Goal: Check status: Check status

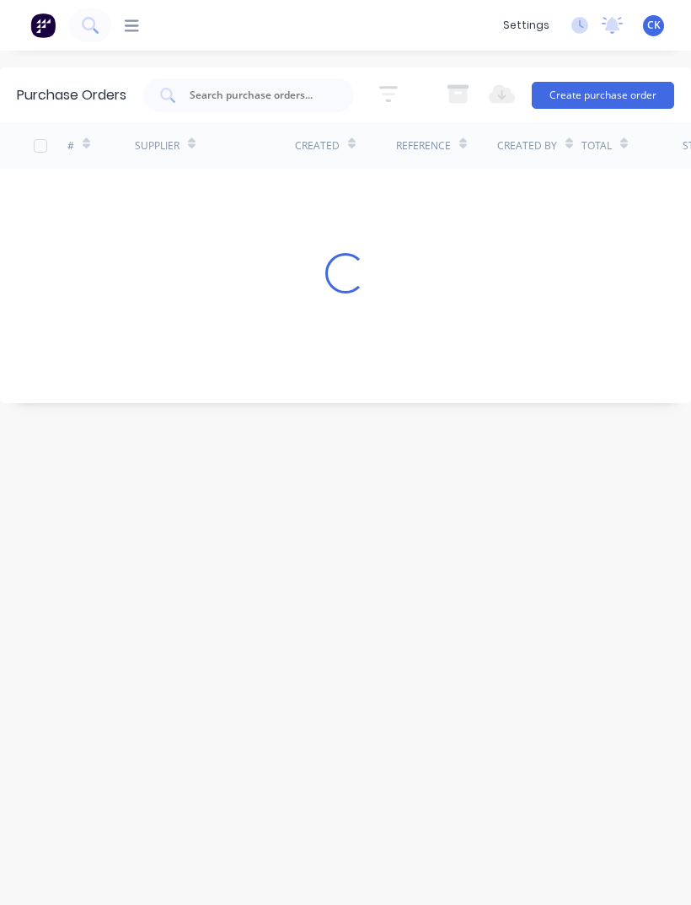
scroll to position [54, 0]
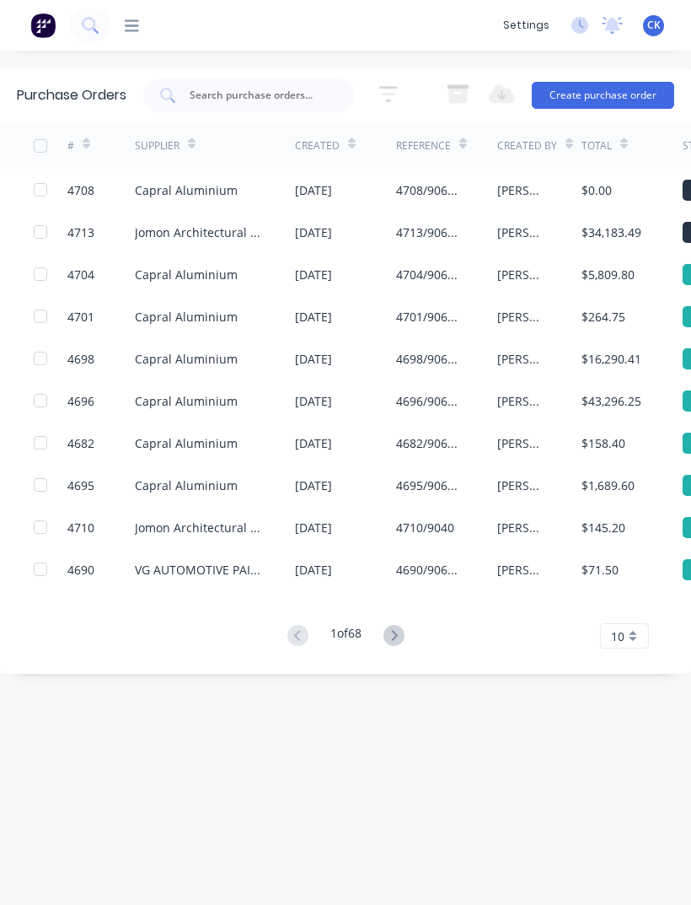
click at [240, 87] on input "text" at bounding box center [258, 95] width 140 height 17
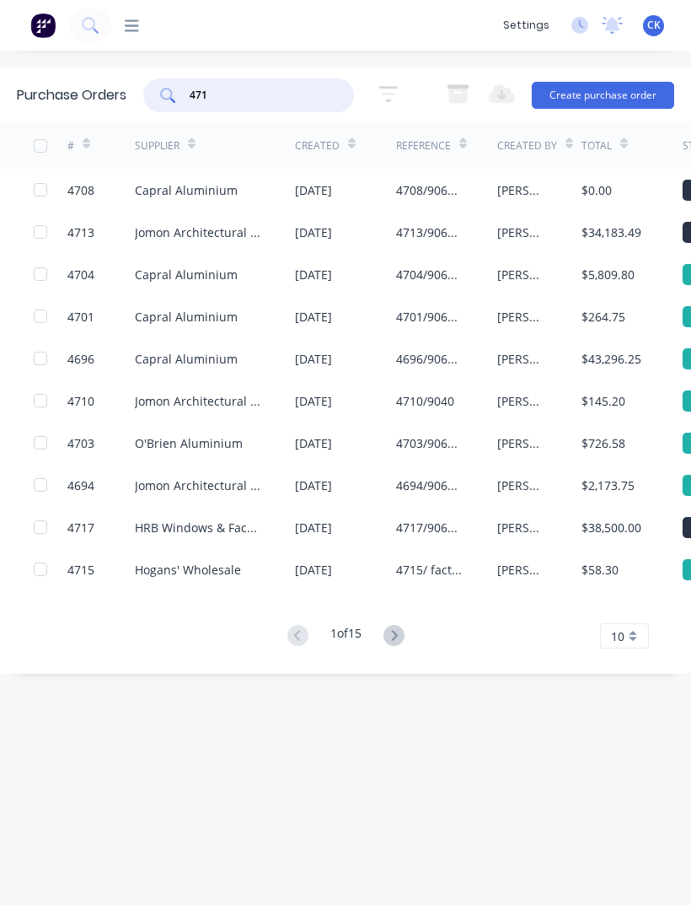
type input "4714"
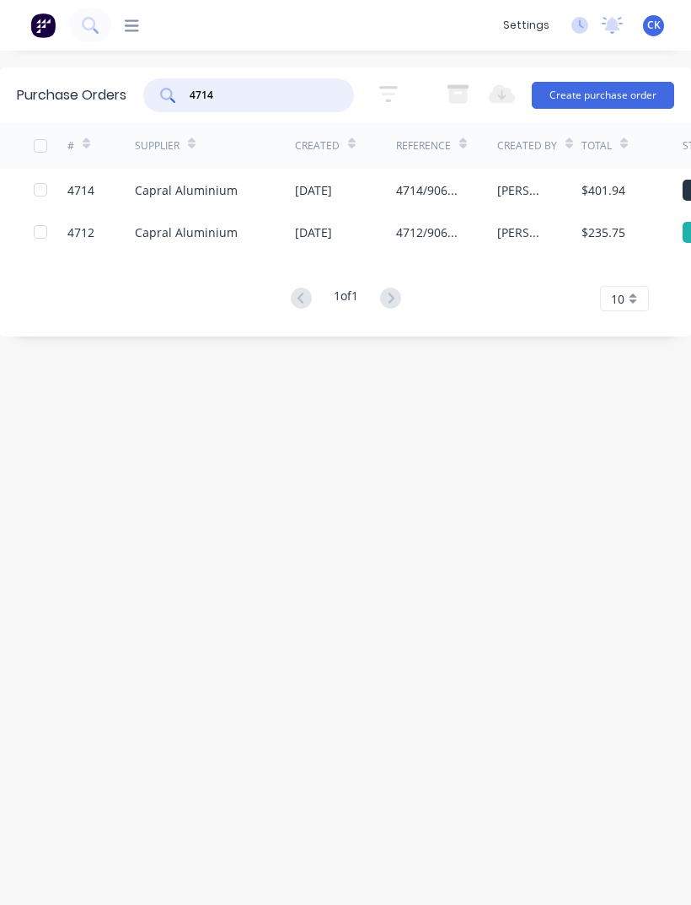
click at [219, 181] on div "Capral Aluminium" at bounding box center [186, 190] width 103 height 18
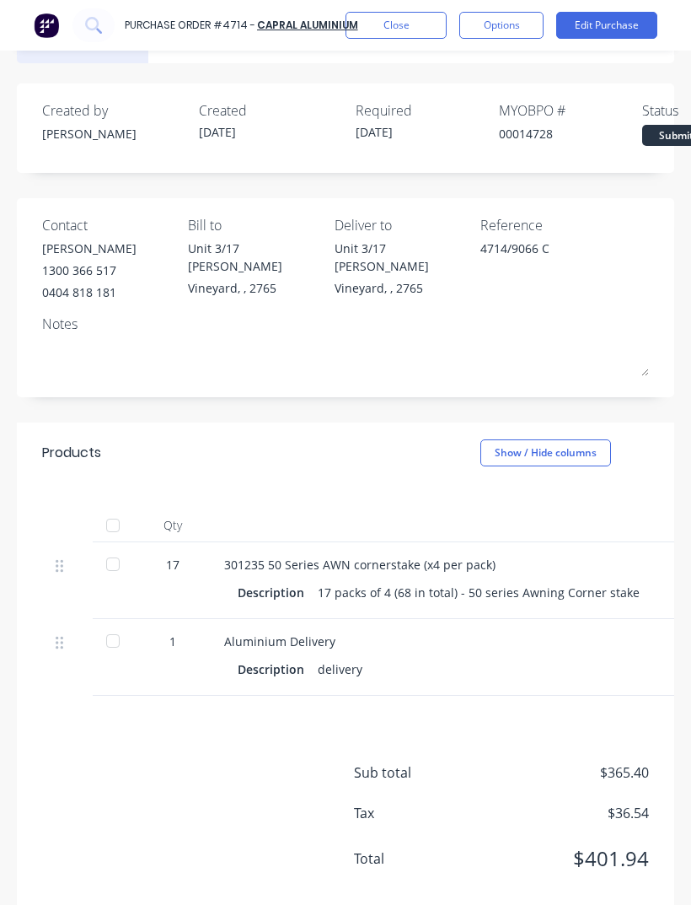
scroll to position [46, 0]
click at [121, 548] on div at bounding box center [113, 565] width 34 height 34
click at [124, 625] on div at bounding box center [113, 642] width 34 height 34
click at [406, 36] on button "Close" at bounding box center [396, 25] width 101 height 27
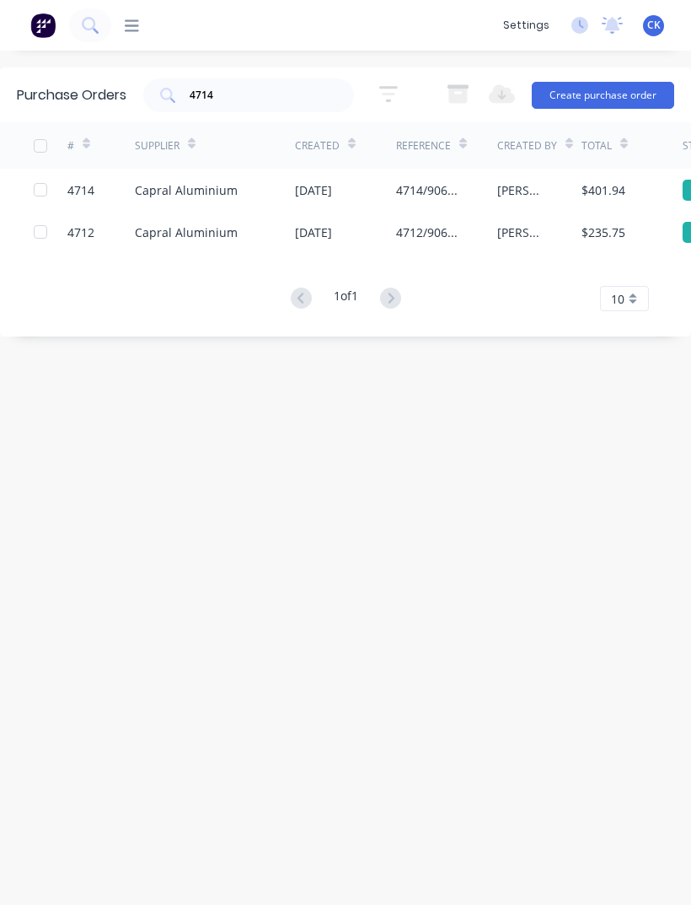
click at [274, 87] on input "4714" at bounding box center [258, 95] width 140 height 17
click at [256, 87] on input "4714" at bounding box center [258, 95] width 140 height 17
type input "4"
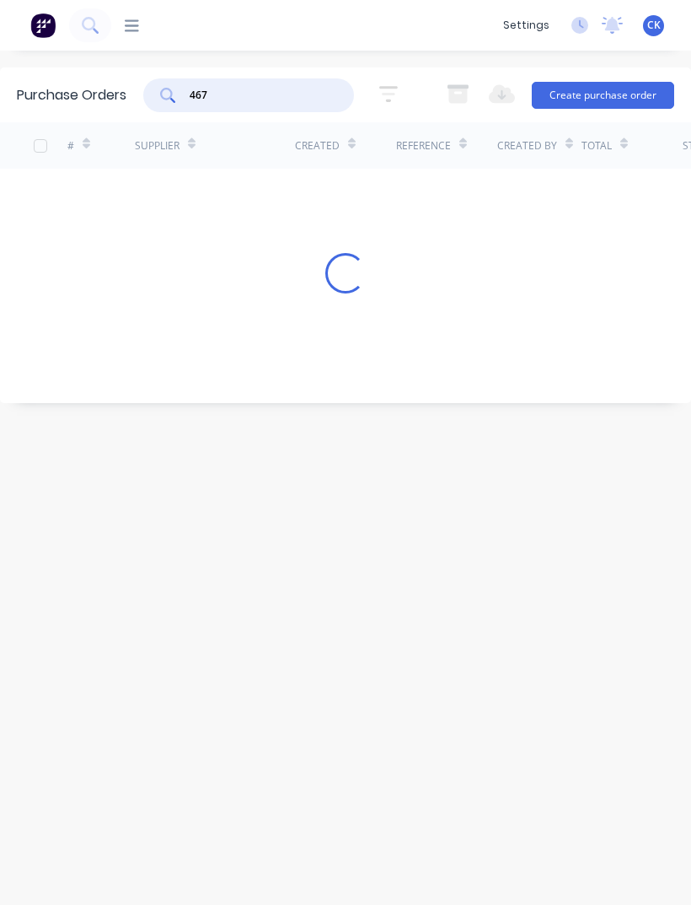
type input "4678"
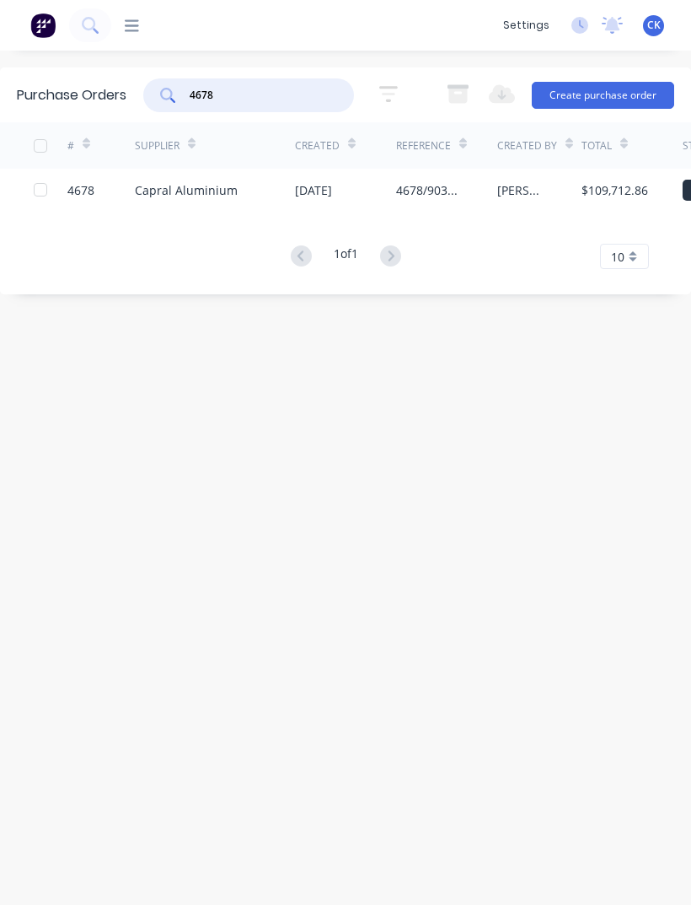
click at [163, 169] on div "Capral Aluminium" at bounding box center [215, 190] width 160 height 42
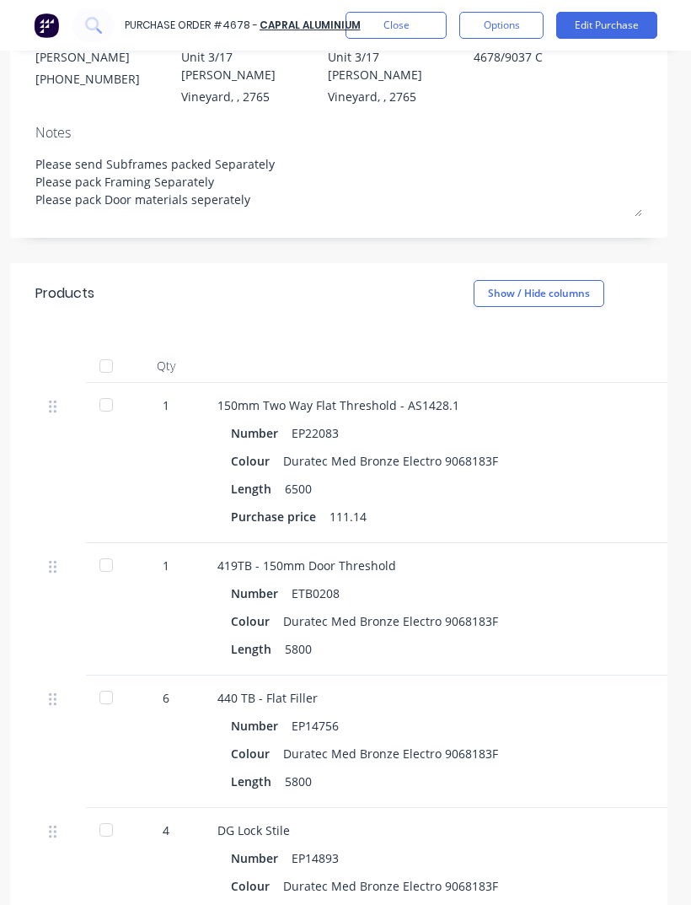
scroll to position [239, 12]
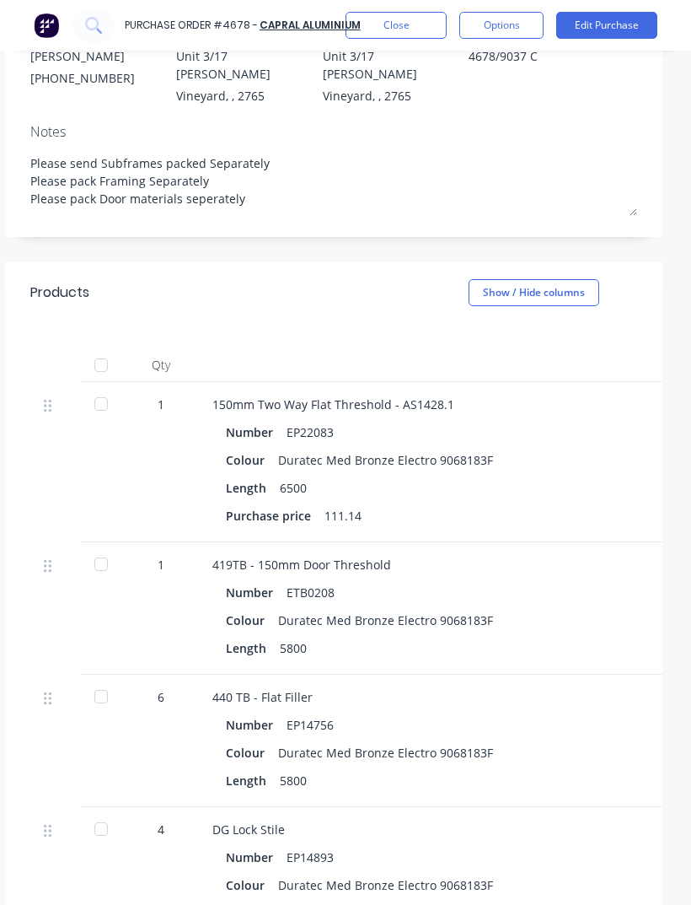
click at [94, 348] on div at bounding box center [101, 365] width 34 height 34
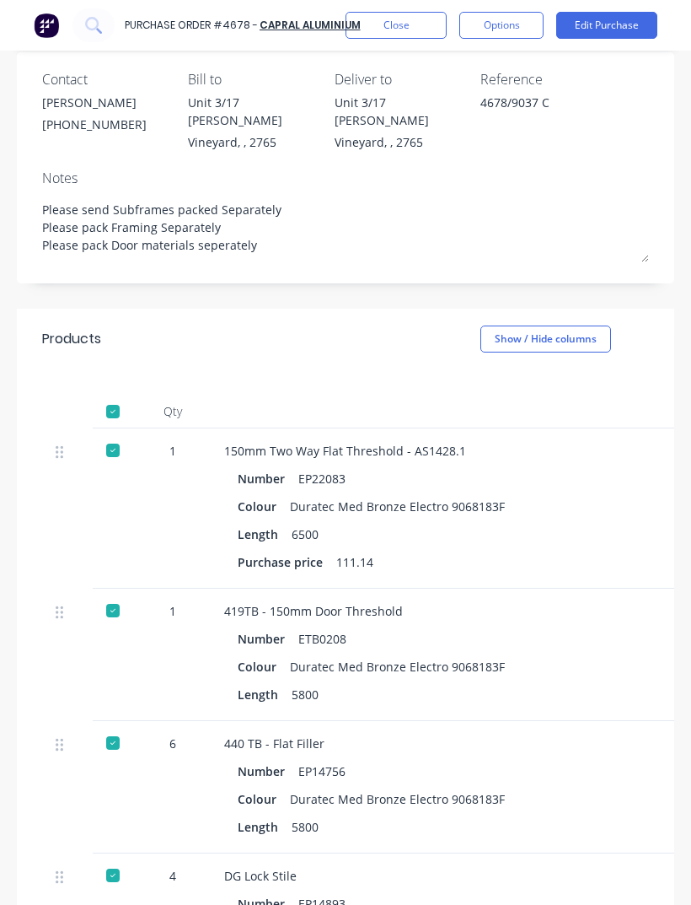
scroll to position [208, 0]
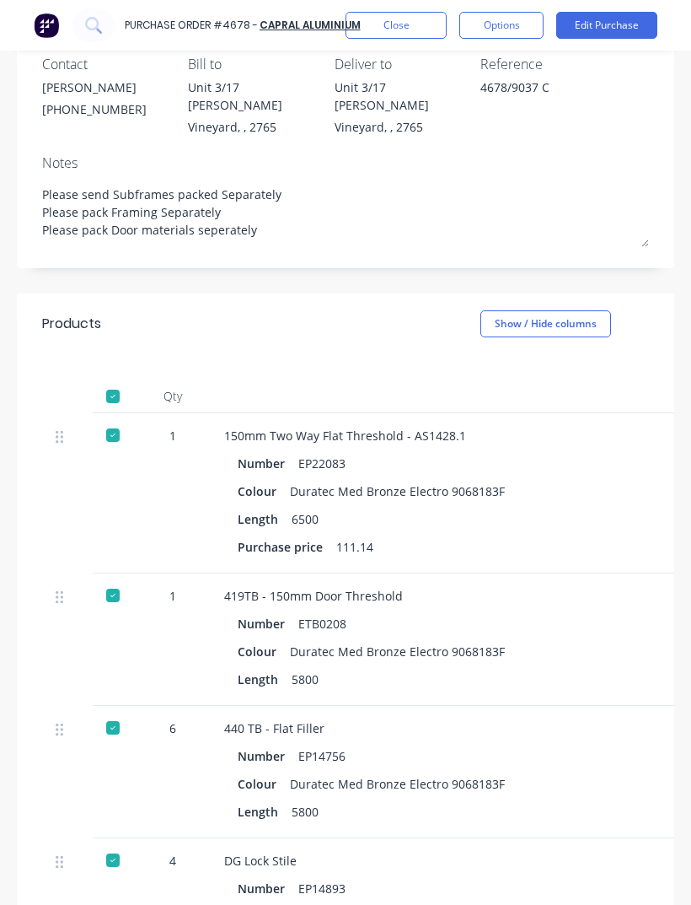
click at [116, 379] on div at bounding box center [113, 396] width 34 height 34
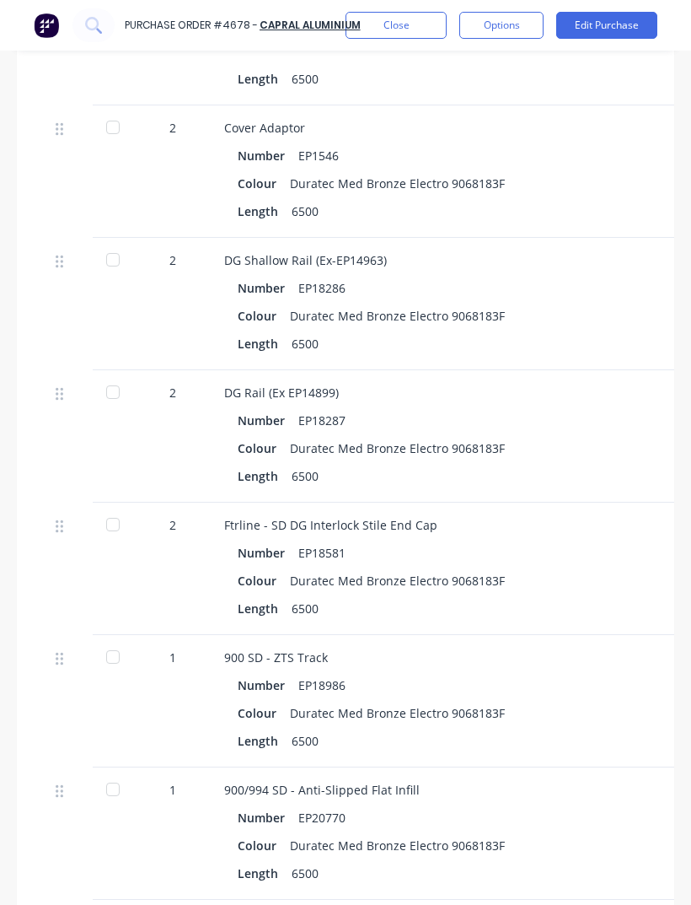
scroll to position [1207, 0]
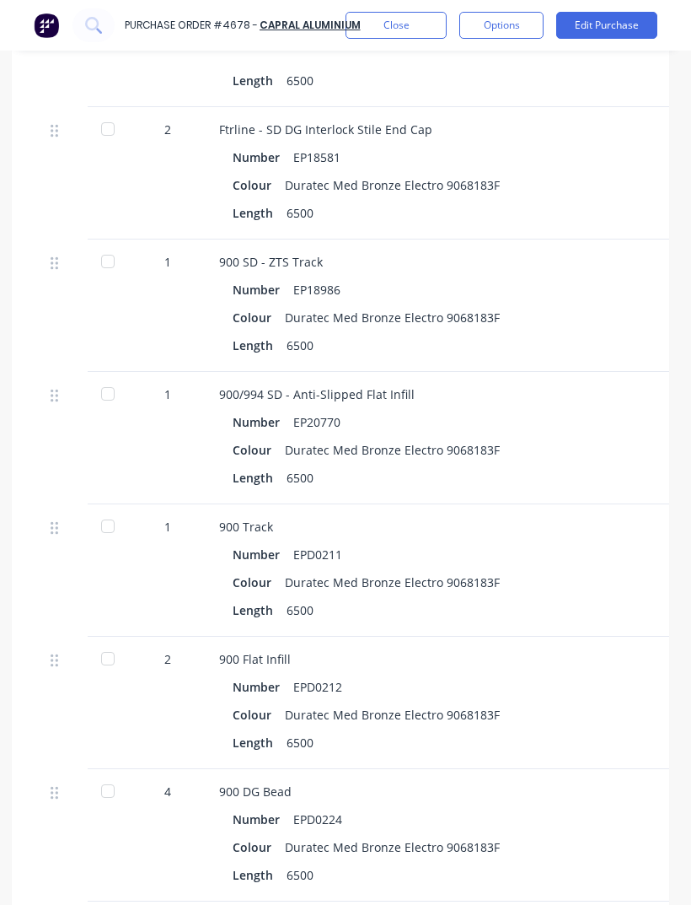
click at [515, 863] on div "Length 6500" at bounding box center [585, 875] width 705 height 24
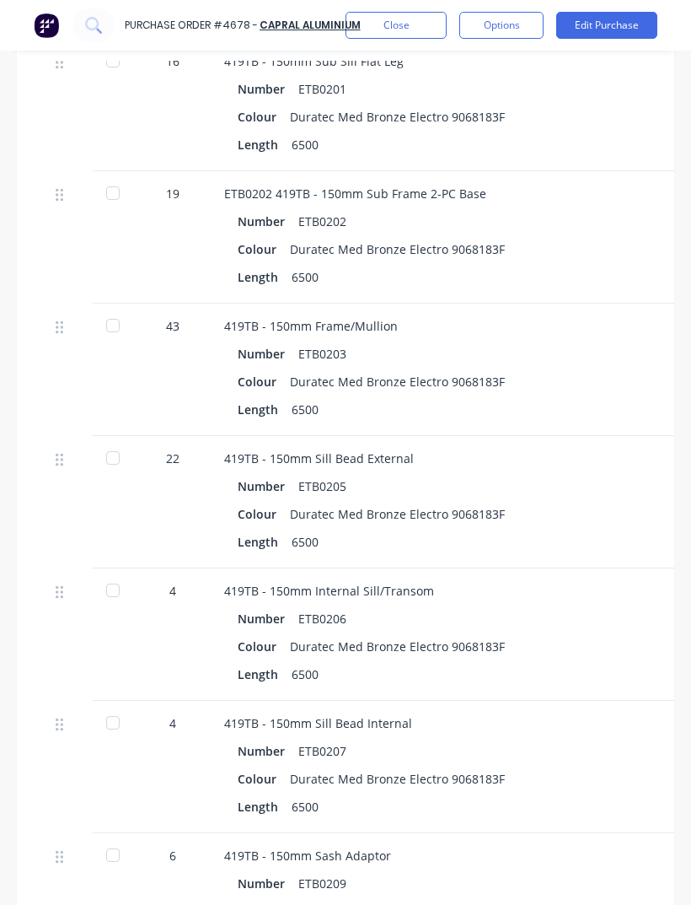
scroll to position [3672, 0]
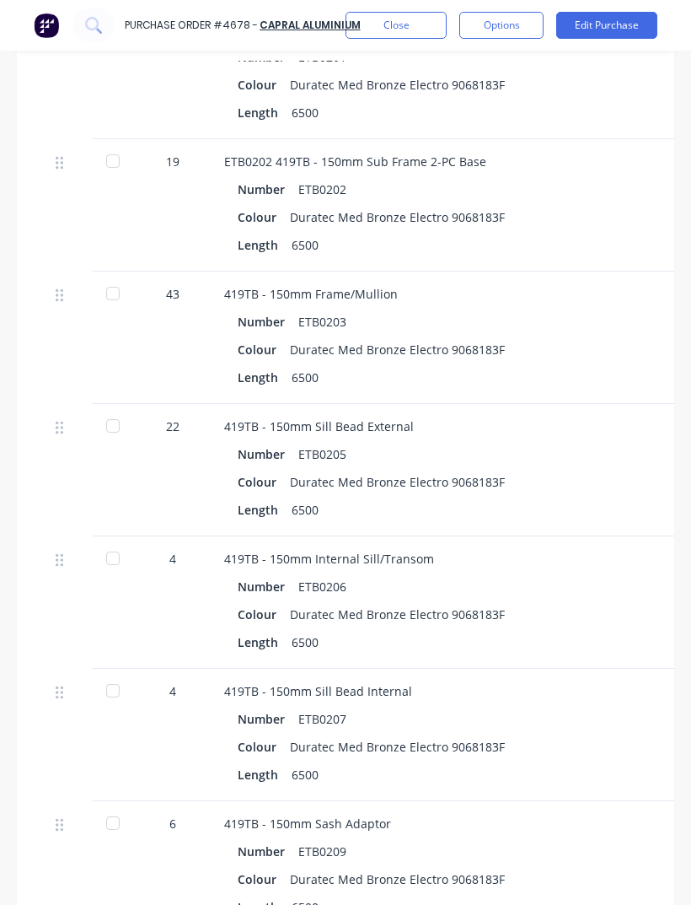
click at [529, 801] on div "419TB - 150mm Sash Adaptor Number ETB0209 Colour Duratec Med Bronze Electro 906…" at bounding box center [590, 867] width 759 height 132
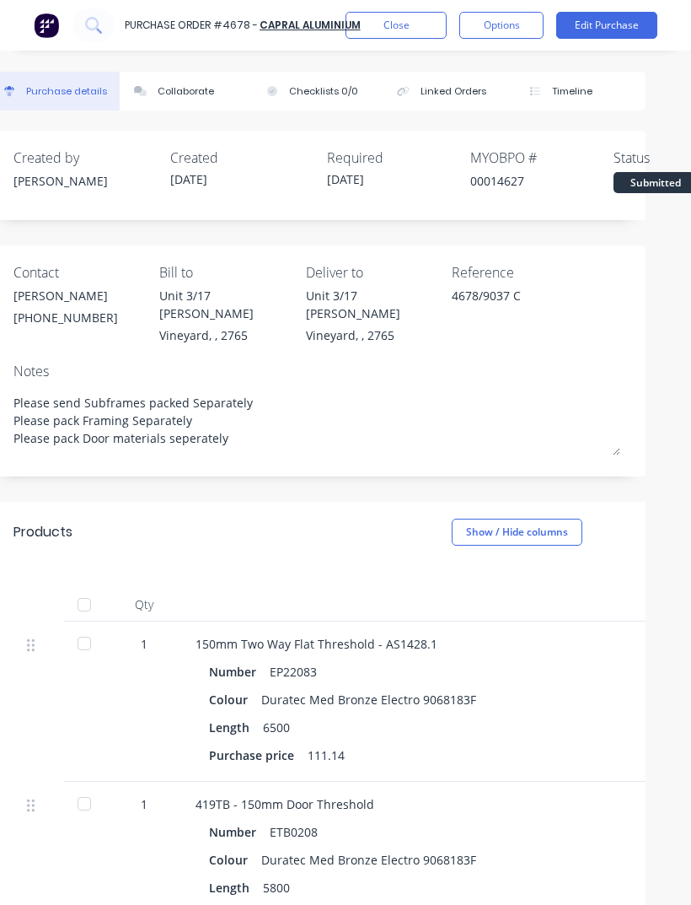
scroll to position [0, 0]
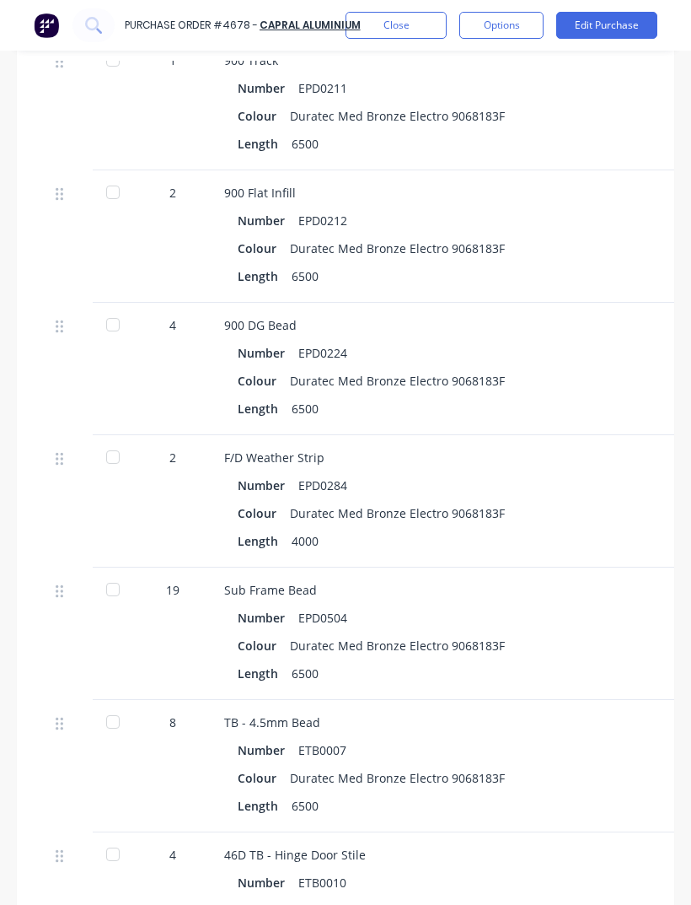
click at [466, 529] on div "Length 4000" at bounding box center [590, 541] width 705 height 24
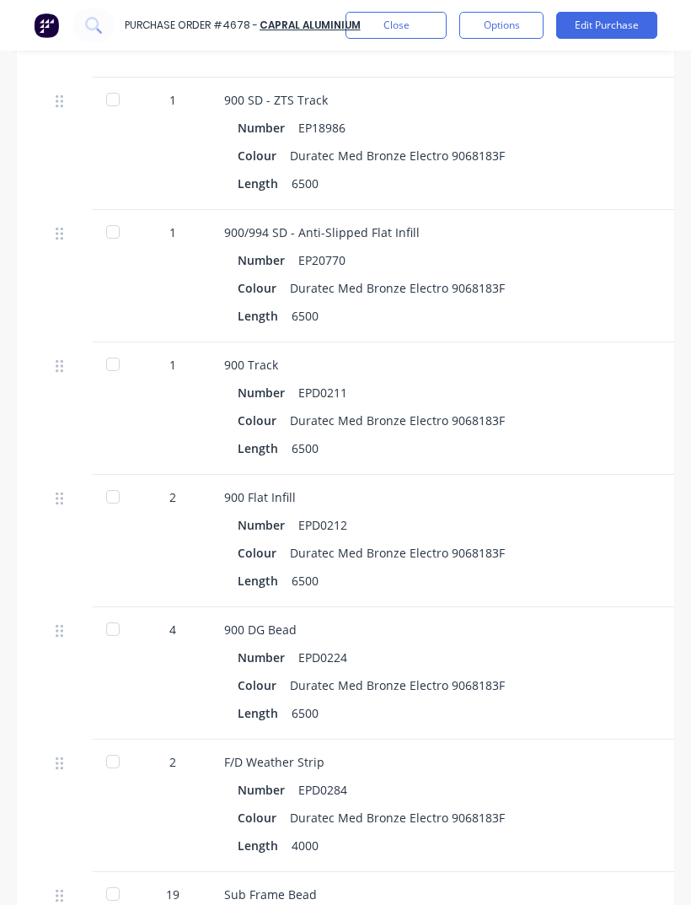
click at [495, 513] on div "Number EPD0212" at bounding box center [590, 525] width 705 height 24
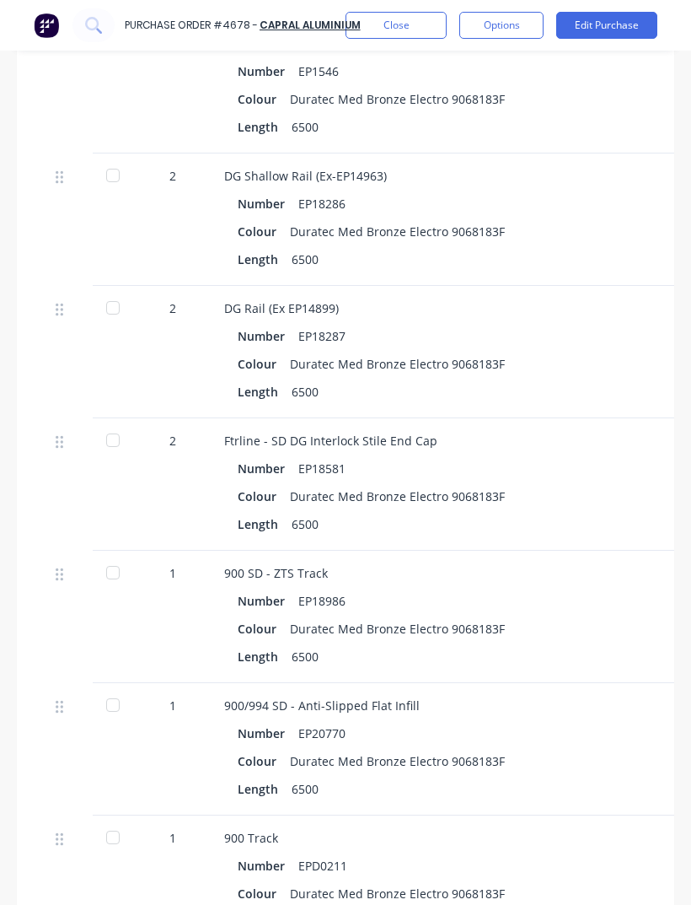
click at [512, 432] on div "Ftrline - SD DG Interlock Stile End Cap" at bounding box center [590, 441] width 732 height 18
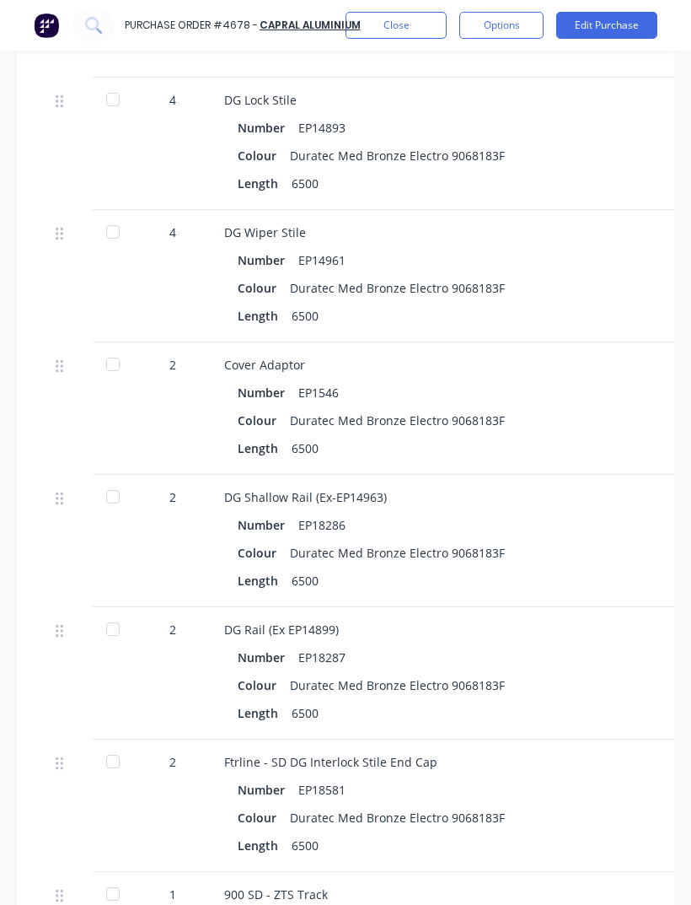
click at [518, 488] on div "DG Shallow Rail (Ex-EP14963)" at bounding box center [590, 497] width 732 height 18
click at [480, 475] on div "DG Wiper Stile Number EP14961 Colour Duratec Med Bronze Electro 9068183F Length…" at bounding box center [590, 541] width 759 height 132
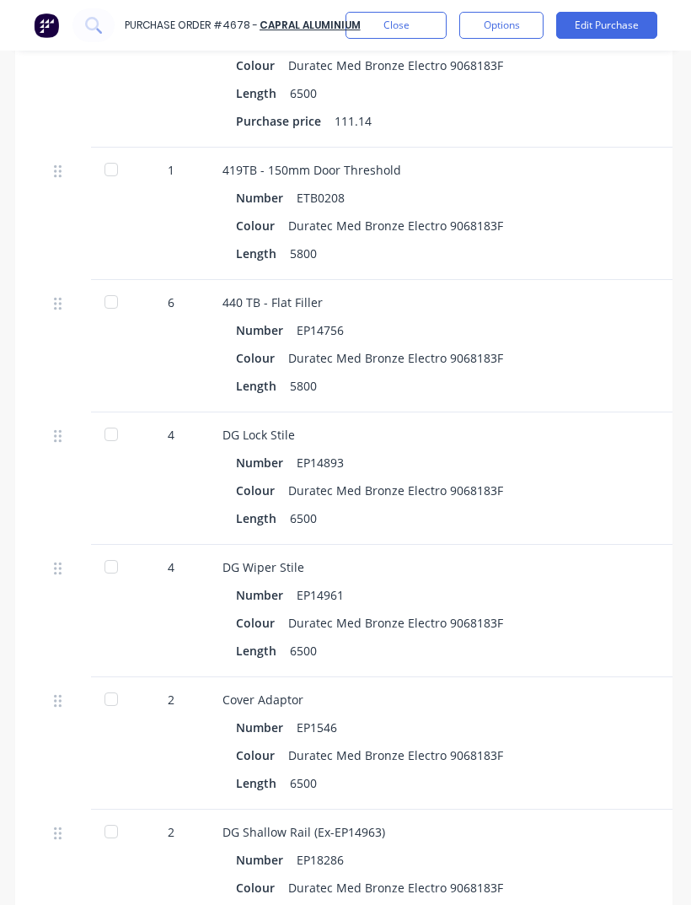
click at [498, 374] on div "Length 5800" at bounding box center [588, 386] width 705 height 24
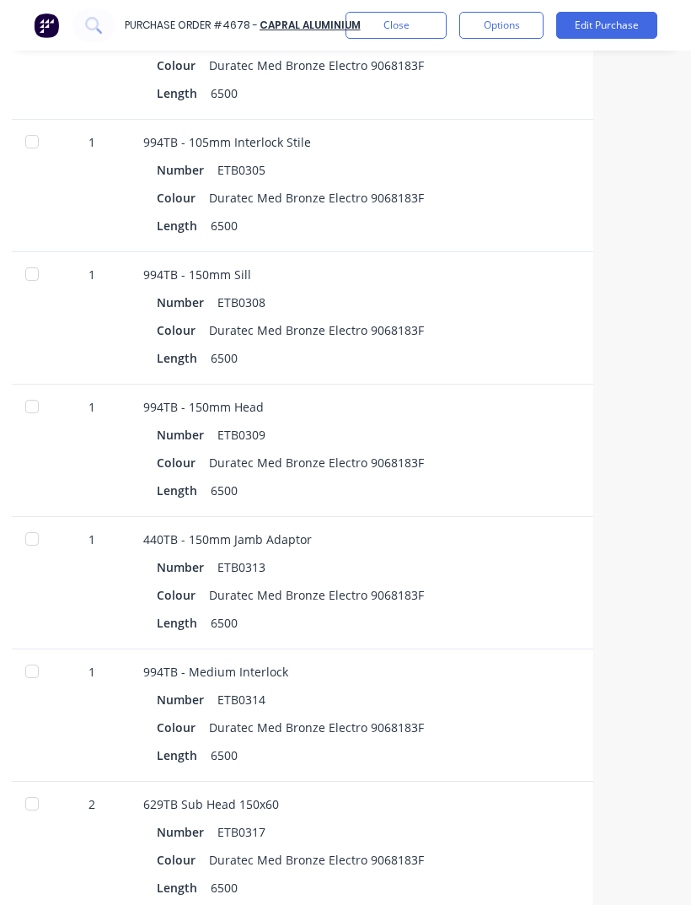
click at [557, 422] on div "Number ETB0309" at bounding box center [509, 434] width 705 height 24
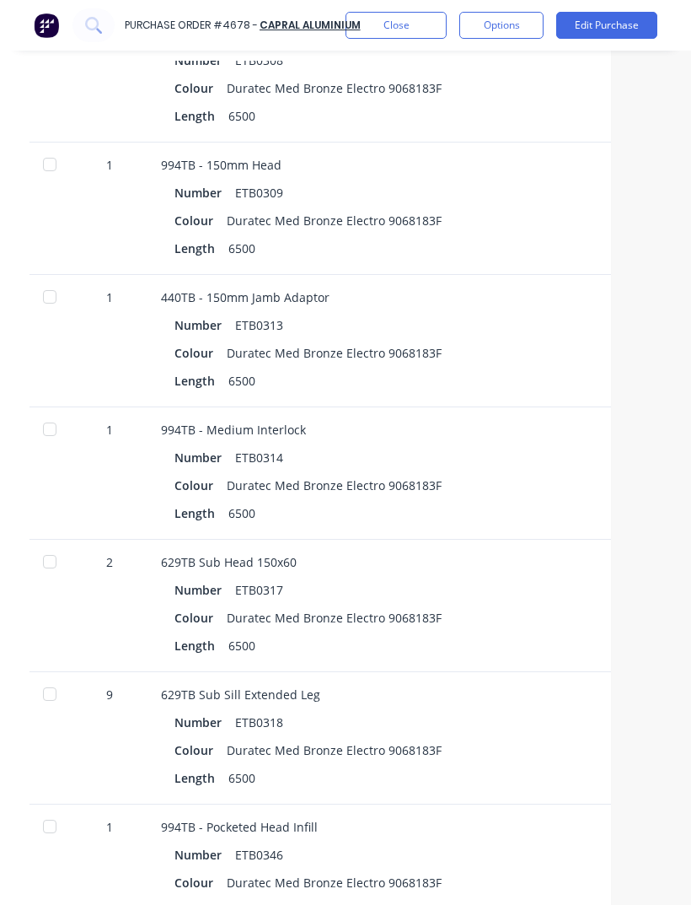
click at [540, 341] on div "Colour Duratec Med Bronze Electro 9068183F" at bounding box center [527, 353] width 705 height 24
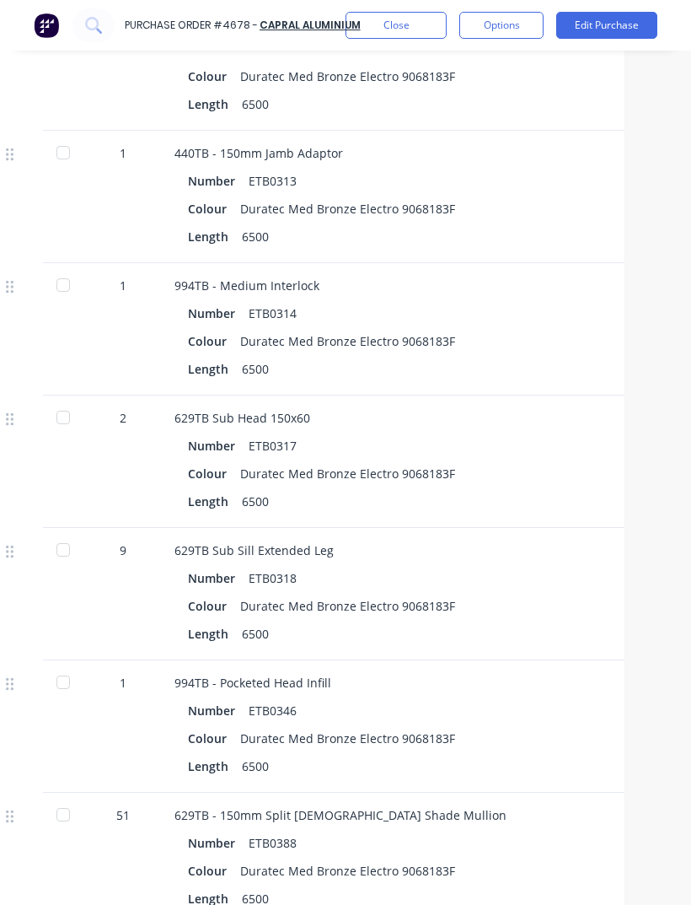
scroll to position [5605, 32]
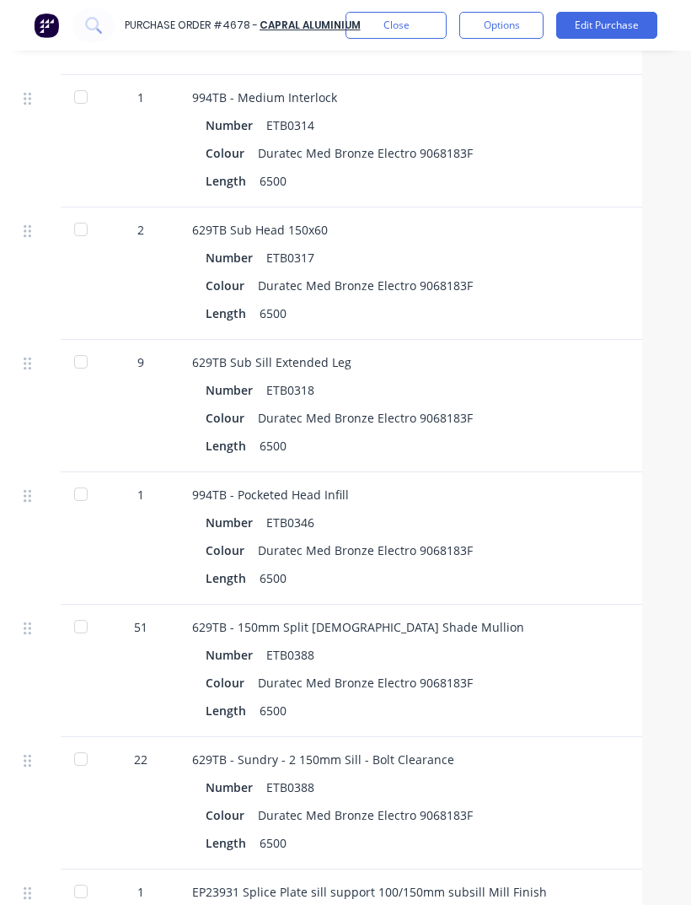
click at [558, 401] on div "629TB Sub Sill Extended Leg Number ETB0318 Colour Duratec Med Bronze Electro 90…" at bounding box center [558, 406] width 759 height 132
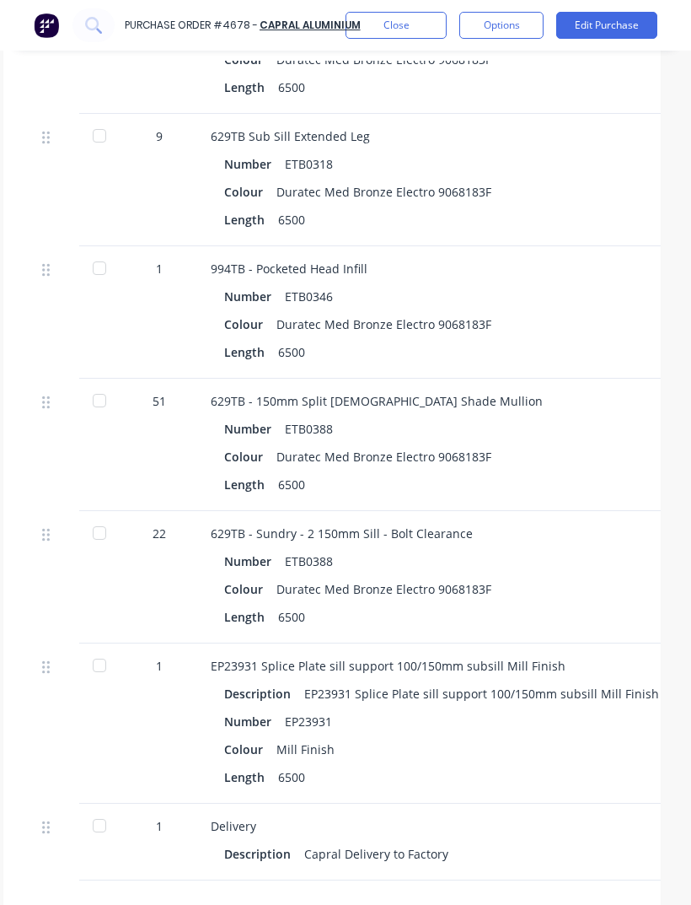
scroll to position [5971, 3]
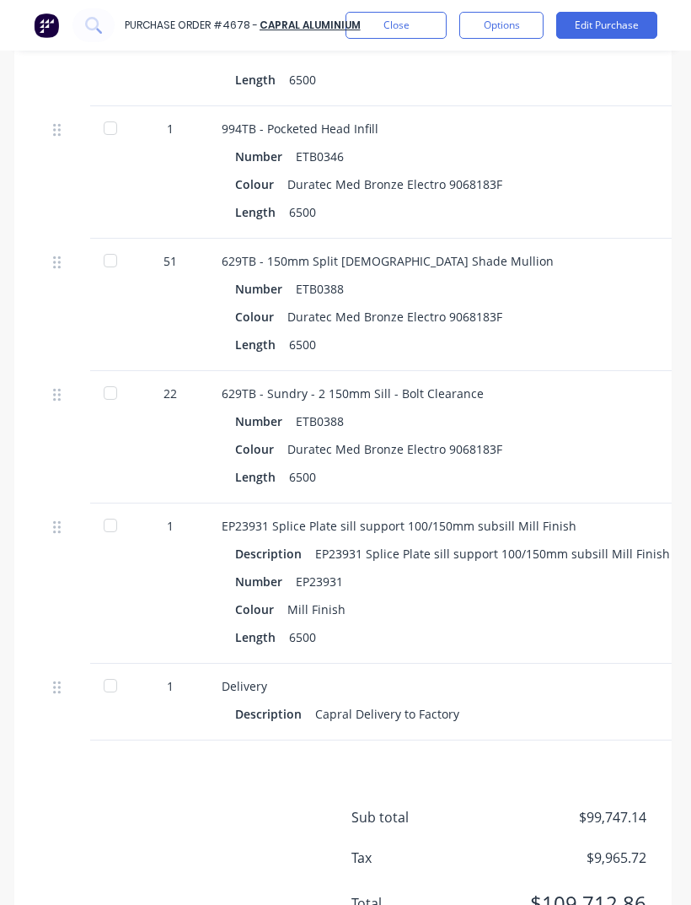
click at [505, 385] on div "629TB - Sundry - 2 150mm Sill - Bolt Clearance" at bounding box center [588, 394] width 732 height 18
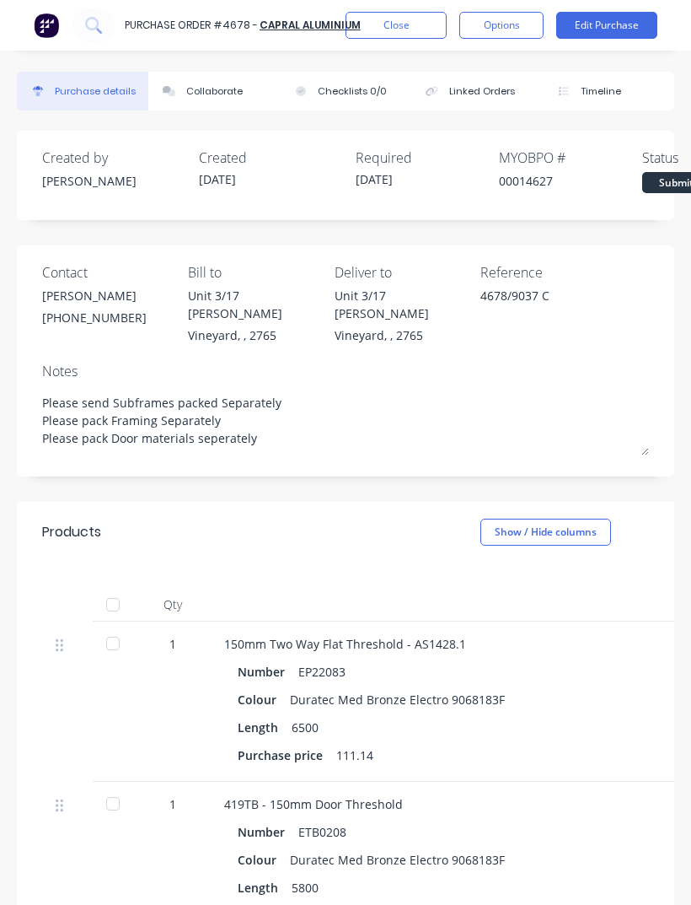
scroll to position [0, 0]
click at [413, 21] on button "Close" at bounding box center [396, 25] width 101 height 27
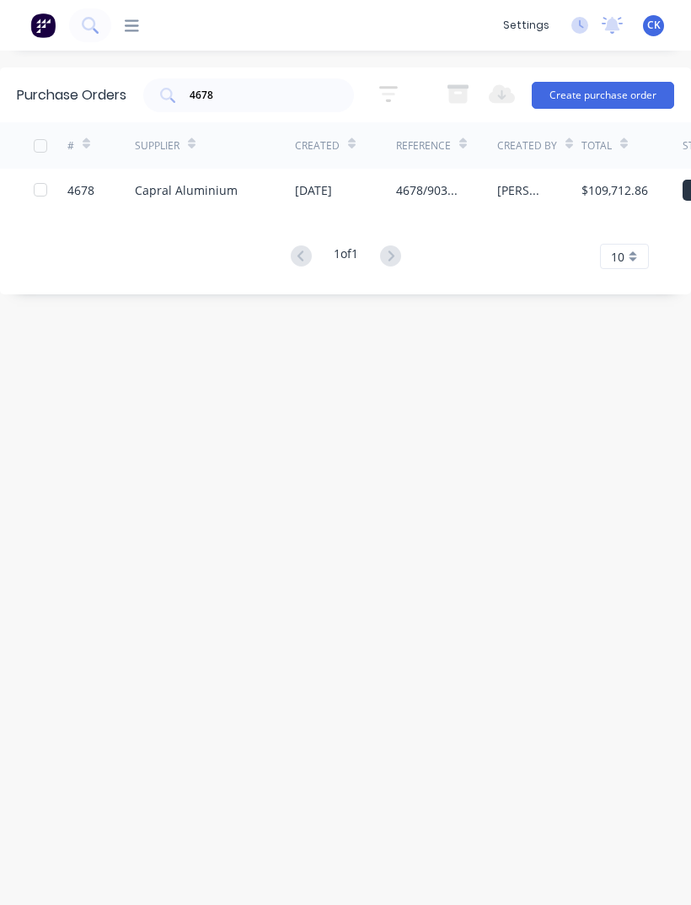
click at [242, 194] on div "Capral Aluminium" at bounding box center [215, 190] width 160 height 42
click at [229, 198] on div "Capral Aluminium" at bounding box center [186, 190] width 103 height 18
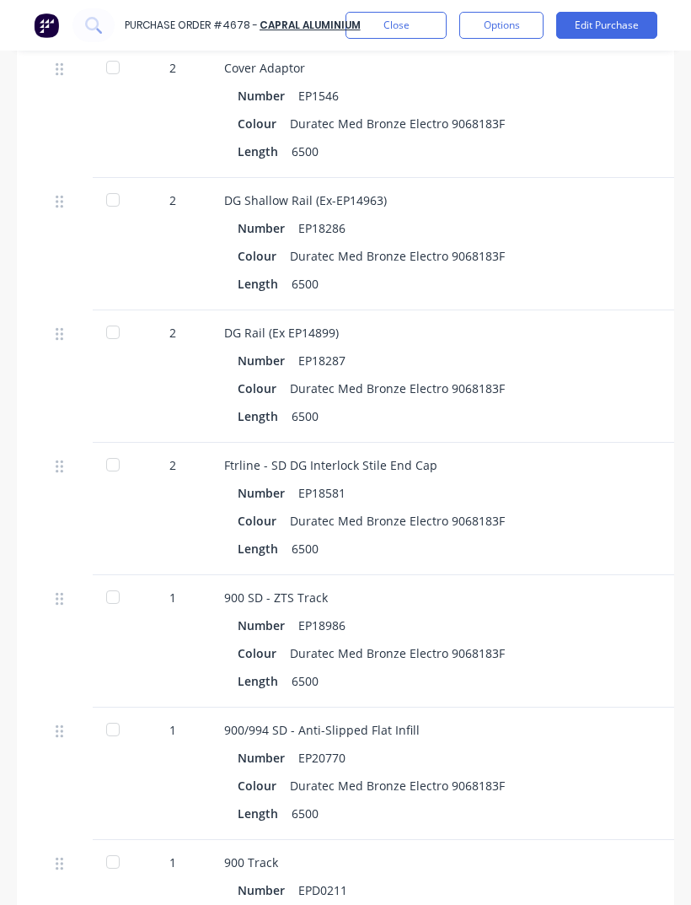
scroll to position [1290, 0]
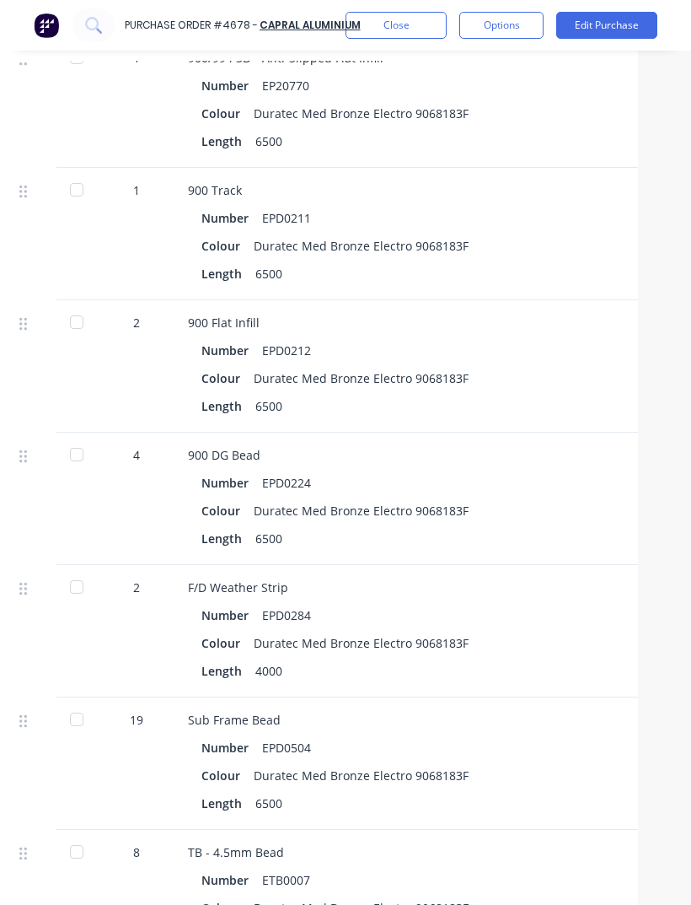
click at [599, 611] on div "Number EPD0284" at bounding box center [554, 615] width 705 height 24
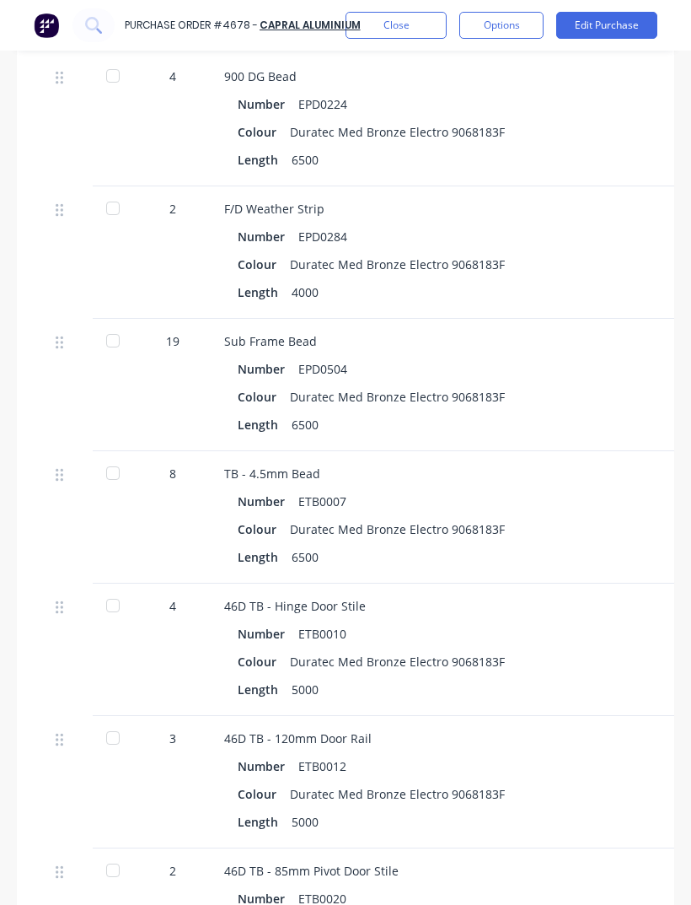
click at [573, 621] on div "Number ETB0010" at bounding box center [590, 633] width 705 height 24
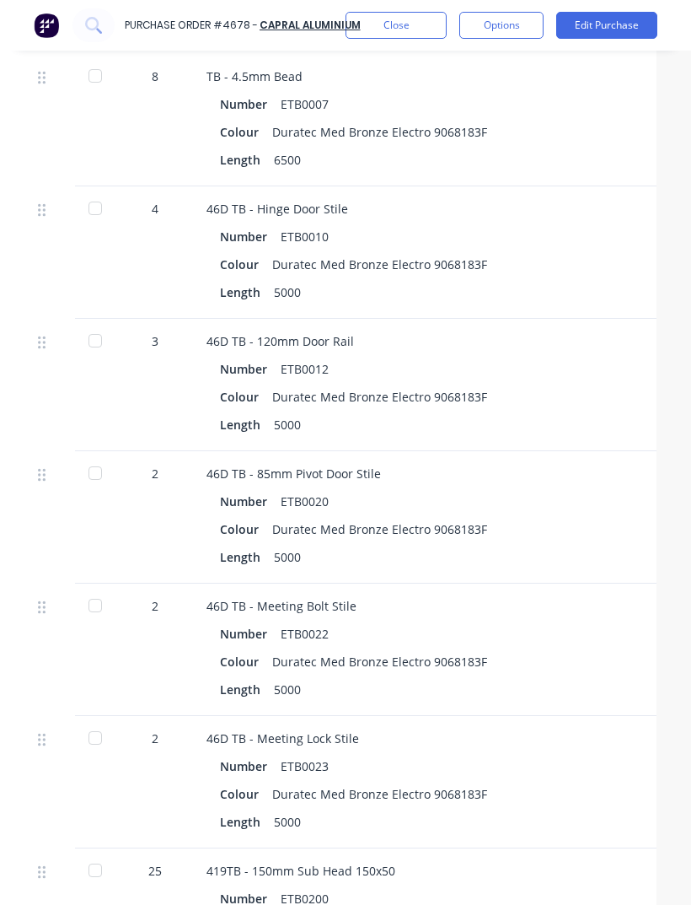
scroll to position [2714, 18]
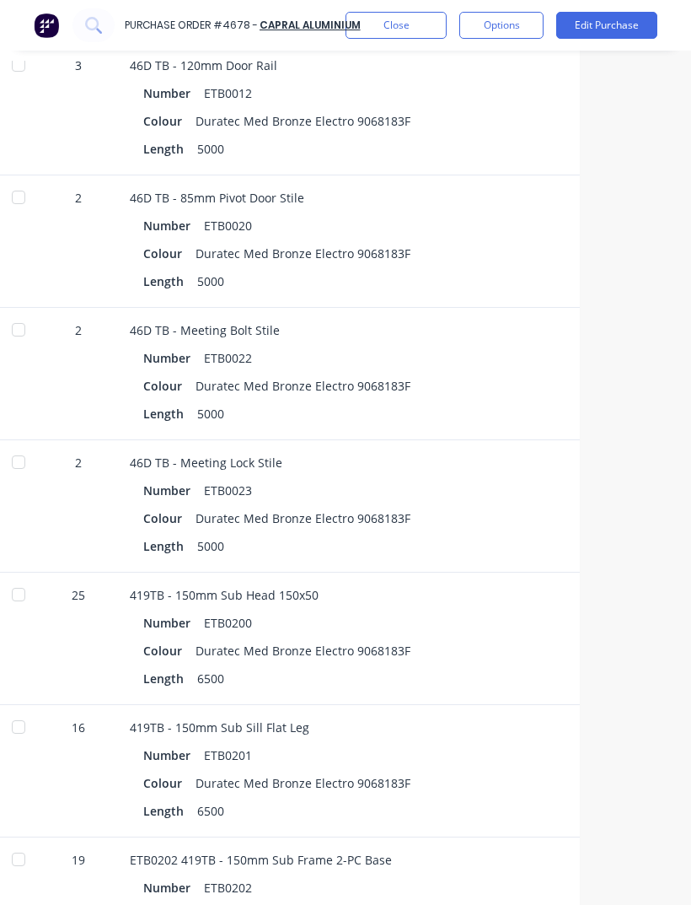
click at [540, 638] on div "Colour Duratec Med Bronze Electro 9068183F" at bounding box center [495, 650] width 705 height 24
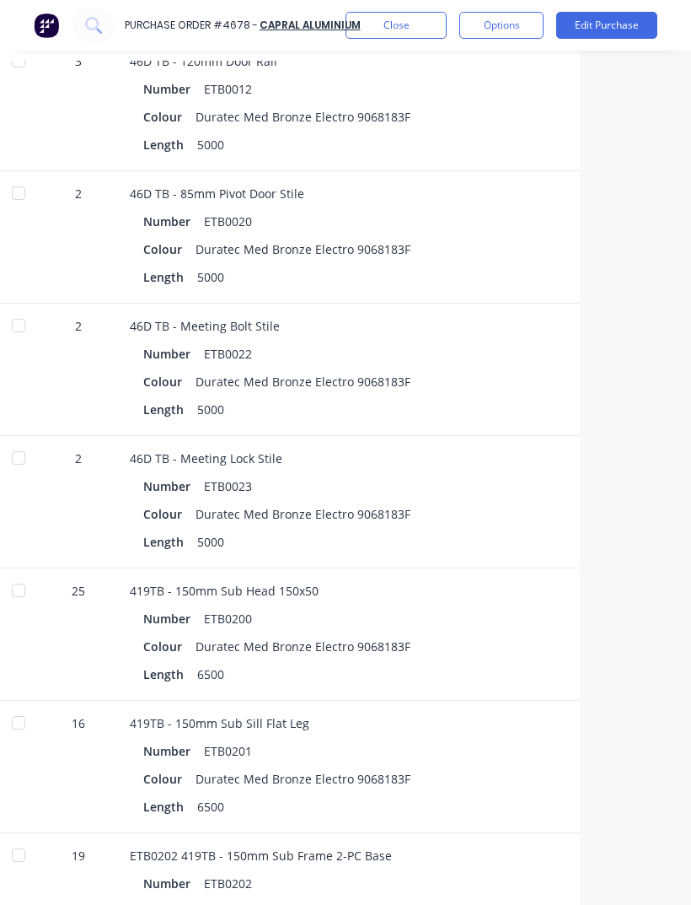
scroll to position [2994, 94]
click at [27, 579] on div at bounding box center [19, 590] width 34 height 34
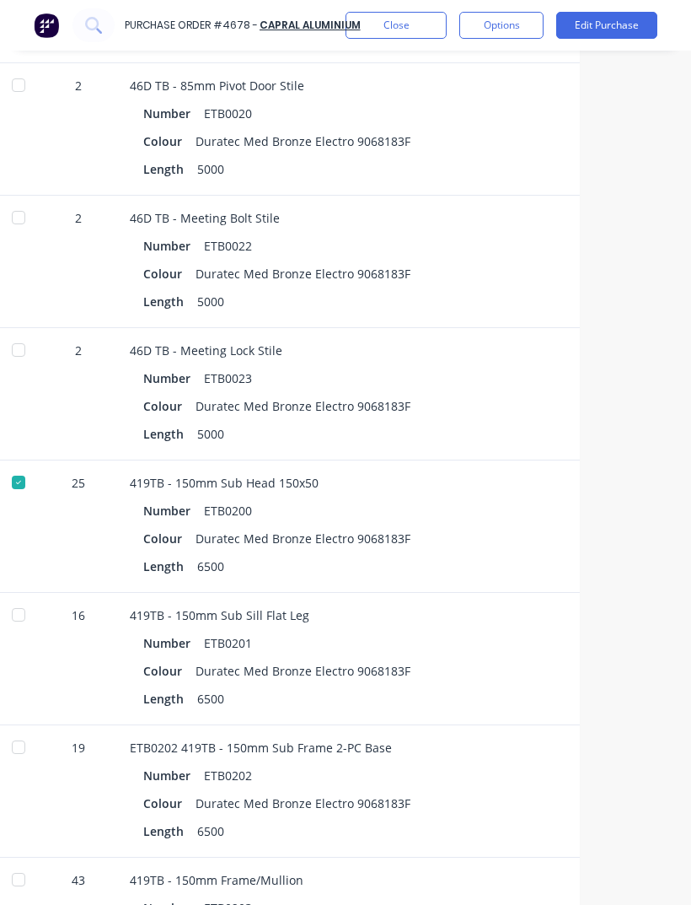
scroll to position [3102, 94]
click at [34, 730] on div at bounding box center [19, 746] width 34 height 34
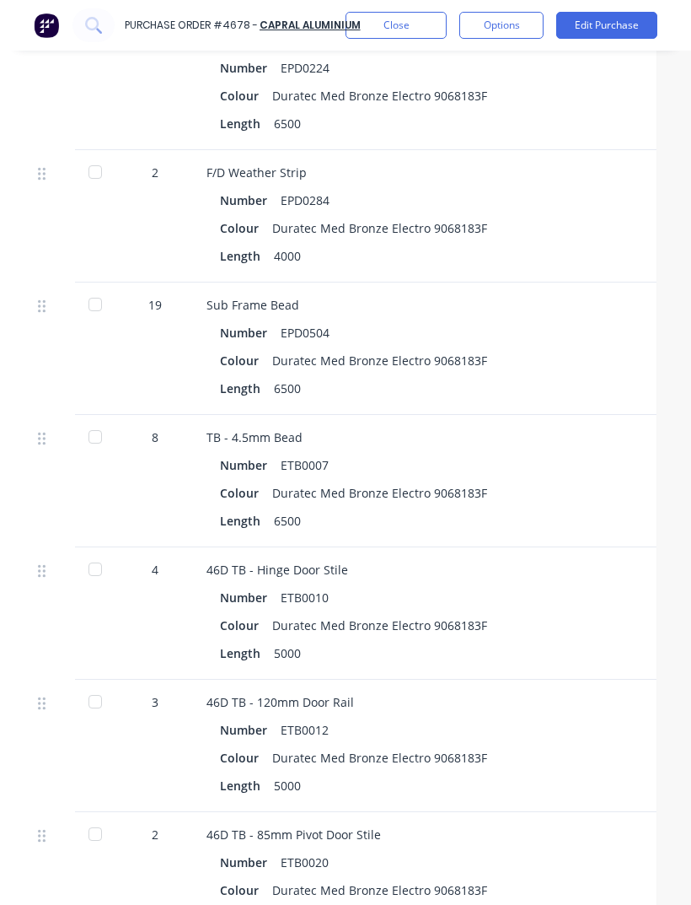
scroll to position [2353, 19]
click at [108, 288] on div at bounding box center [94, 305] width 34 height 34
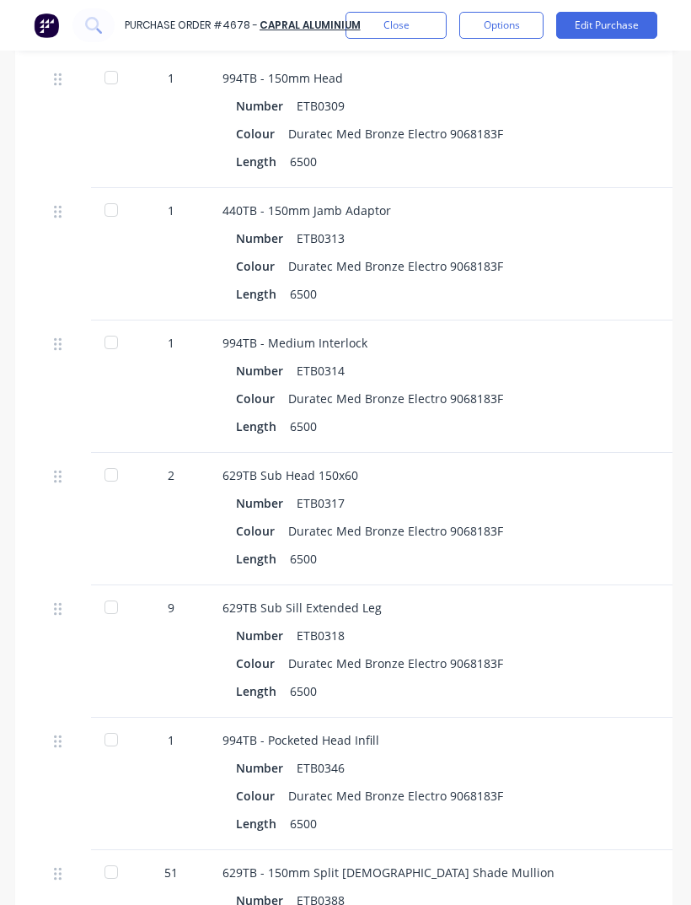
scroll to position [5360, 2]
click at [116, 603] on div at bounding box center [111, 606] width 34 height 34
click at [95, 468] on div at bounding box center [111, 474] width 34 height 34
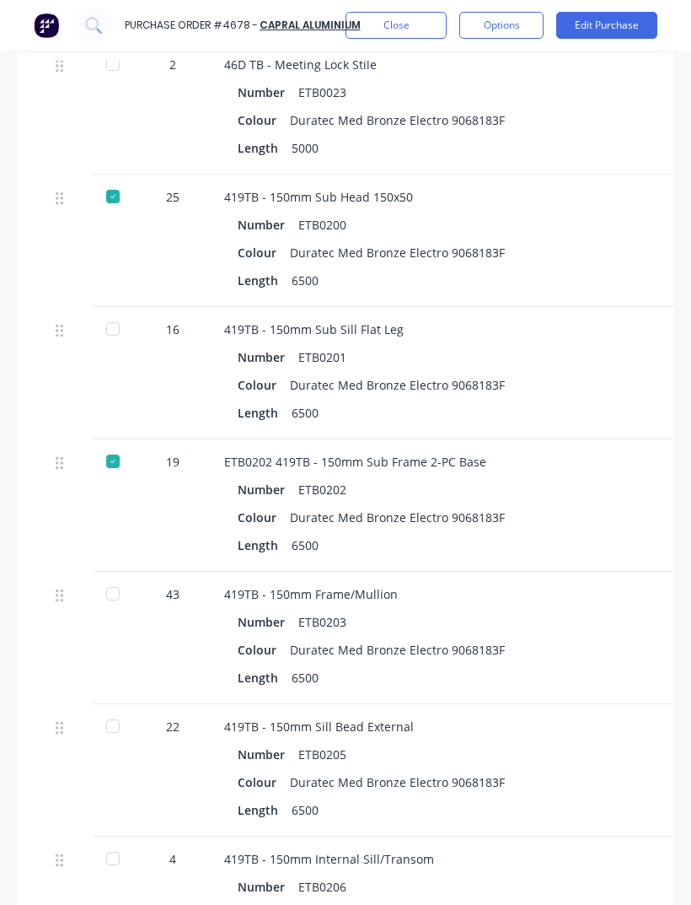
scroll to position [3384, -2]
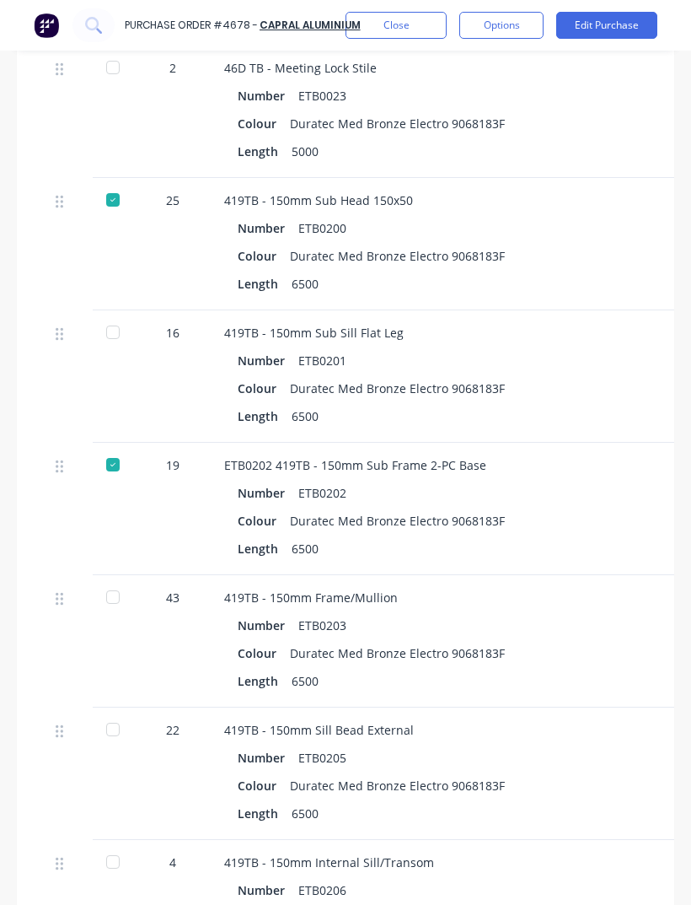
click at [499, 555] on div "ETB0202 419TB - 150mm Sub Frame 2-PC Base Number ETB0202 Colour Duratec Med Bro…" at bounding box center [590, 509] width 759 height 132
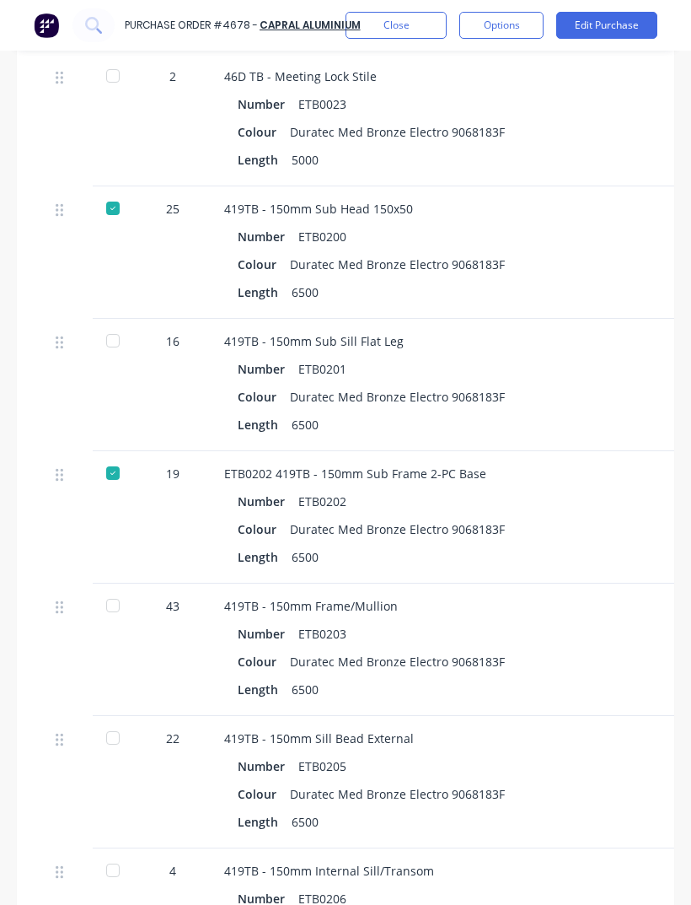
scroll to position [3374, 0]
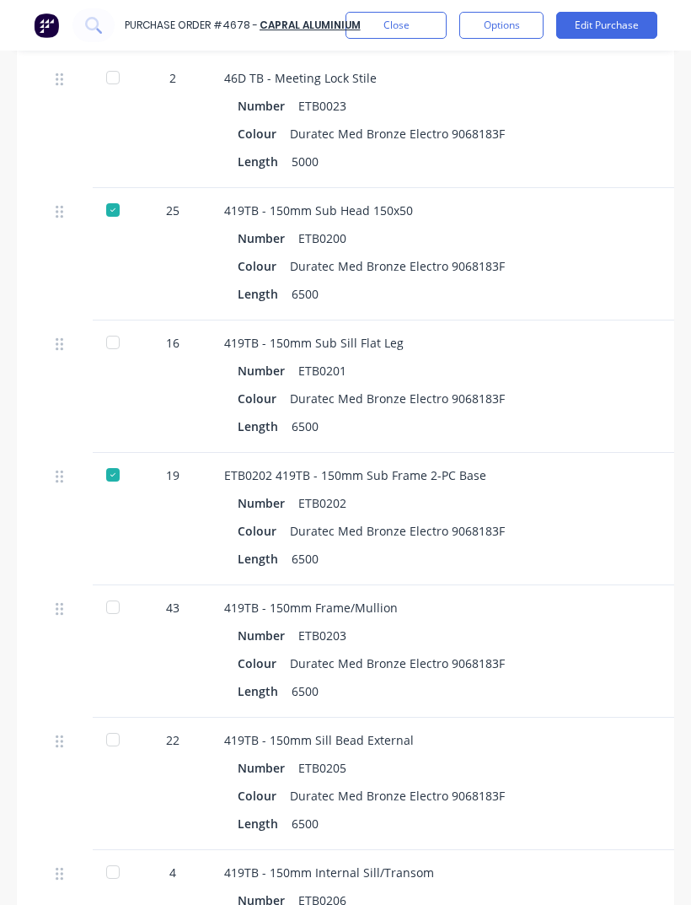
click at [116, 332] on div at bounding box center [113, 342] width 34 height 34
click at [388, 33] on button "Close" at bounding box center [396, 25] width 101 height 27
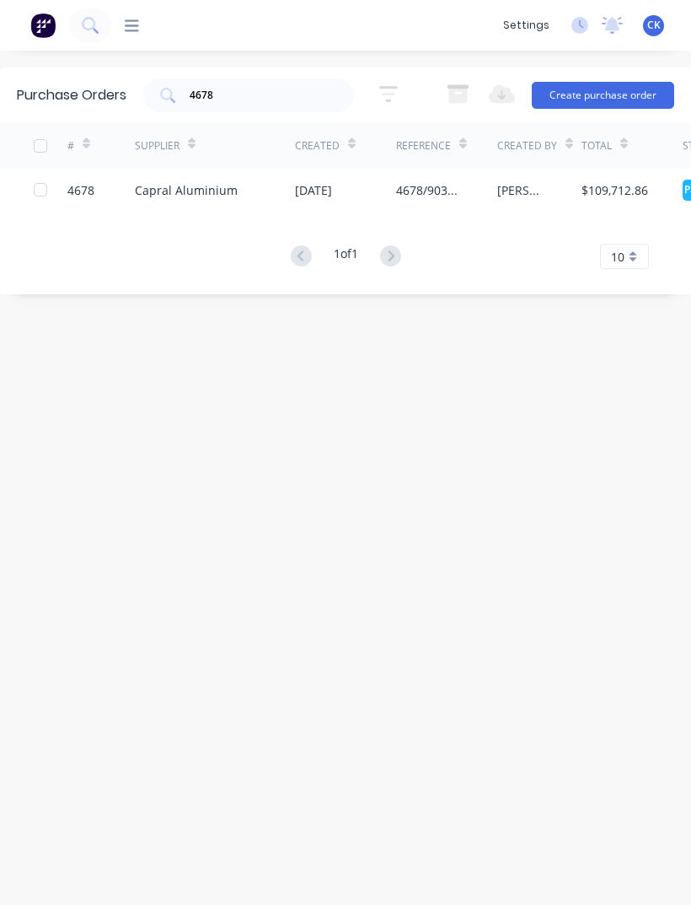
click at [257, 87] on input "4678" at bounding box center [258, 95] width 140 height 17
click at [256, 99] on input "4678" at bounding box center [258, 95] width 140 height 17
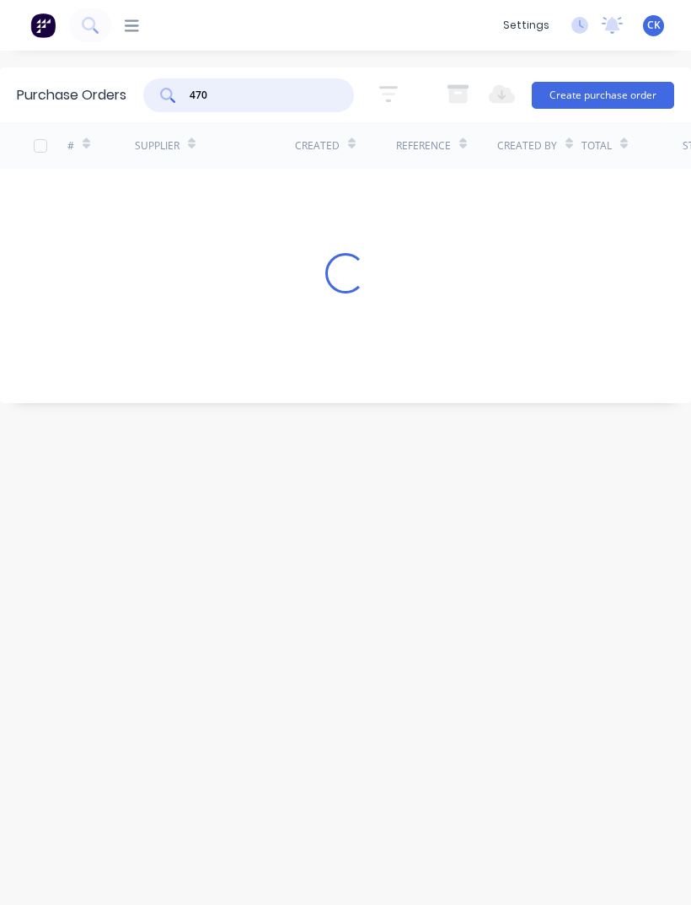
type input "4704"
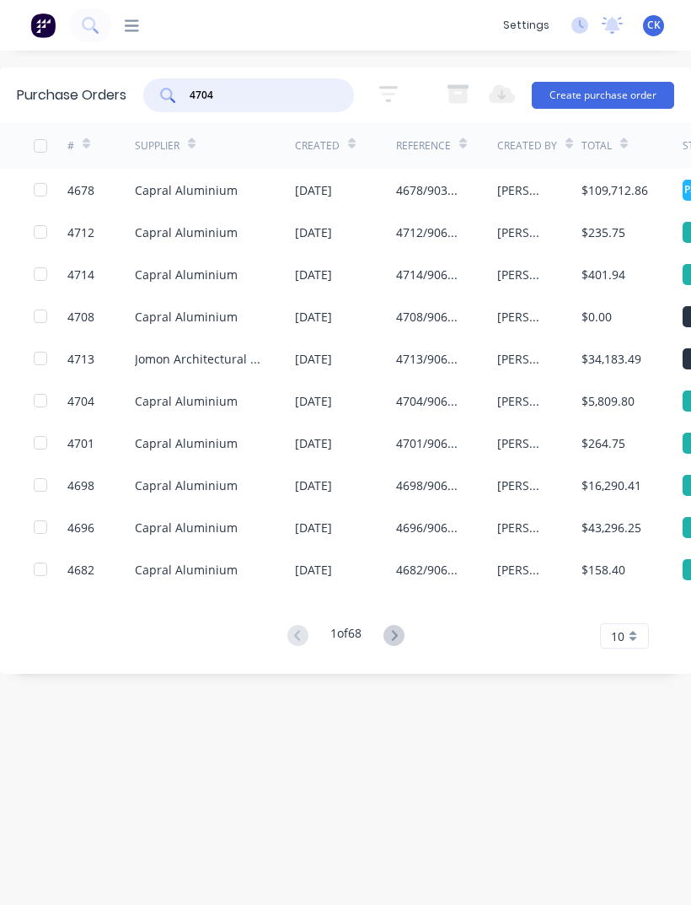
click at [100, 395] on div "4704" at bounding box center [100, 400] width 67 height 42
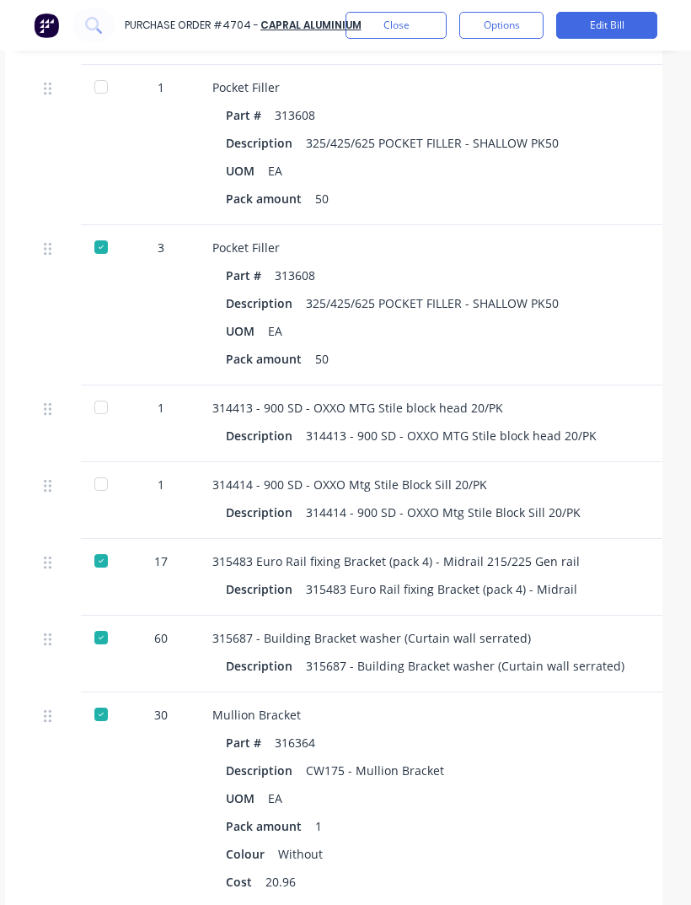
scroll to position [902, 12]
click at [105, 390] on div at bounding box center [101, 407] width 34 height 34
click at [108, 466] on div at bounding box center [101, 483] width 34 height 34
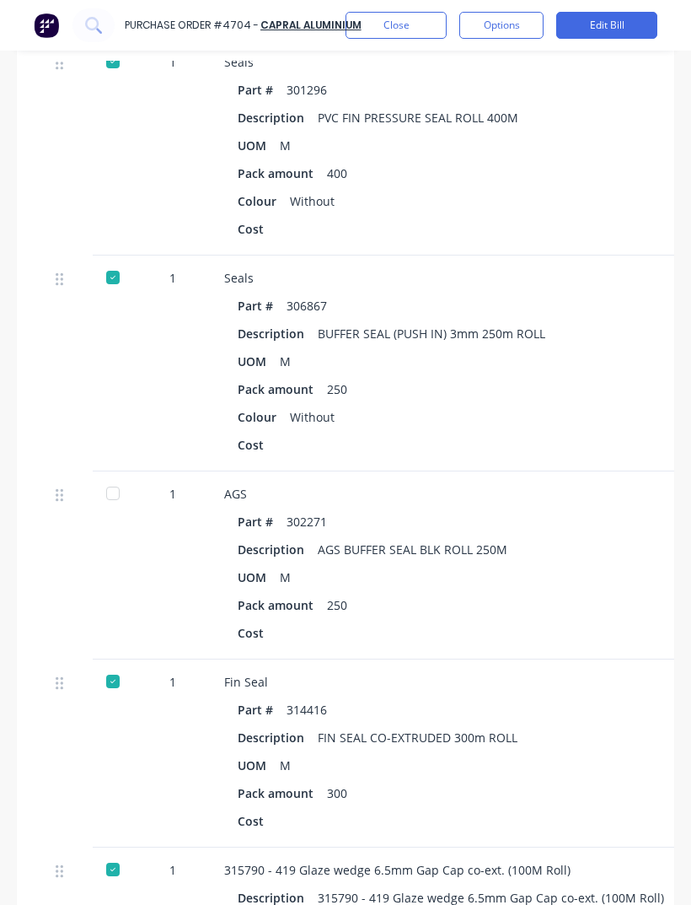
scroll to position [2871, 0]
click at [128, 476] on div at bounding box center [113, 493] width 34 height 34
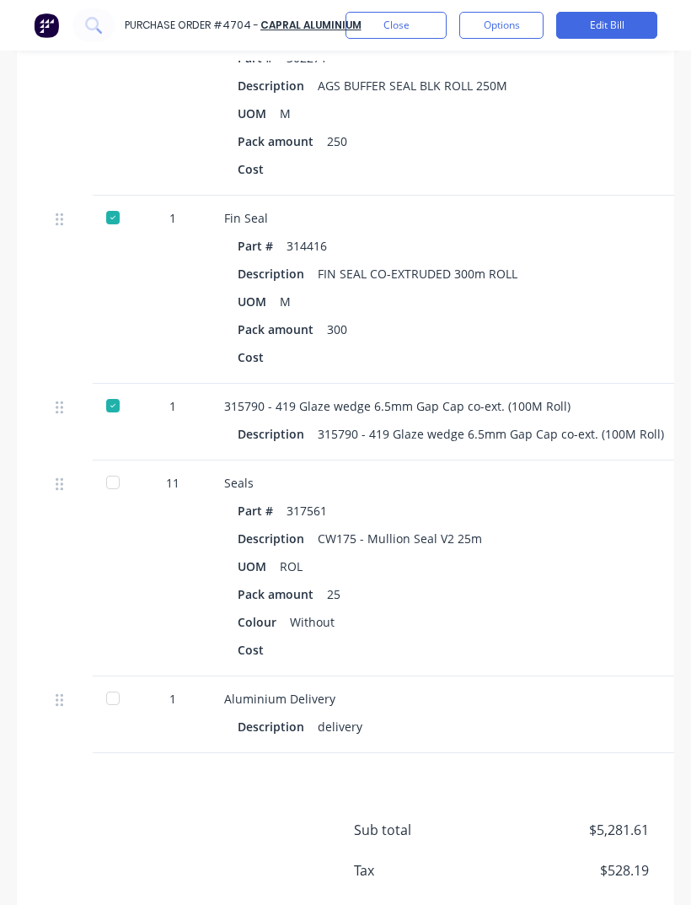
scroll to position [3334, 0]
click at [128, 465] on div at bounding box center [113, 482] width 34 height 34
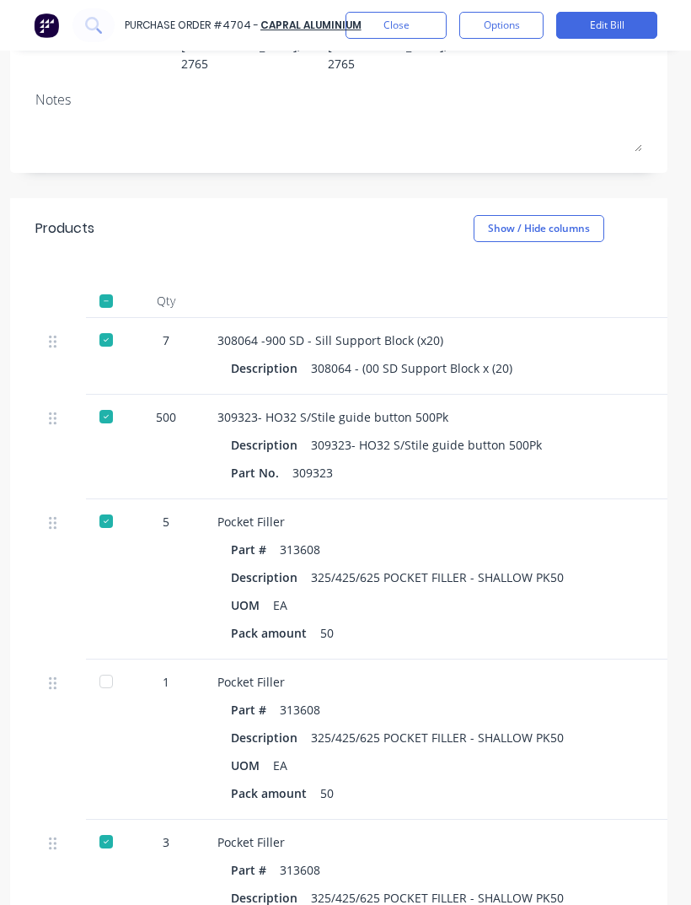
scroll to position [307, 8]
click at [397, 30] on button "Close" at bounding box center [396, 25] width 101 height 27
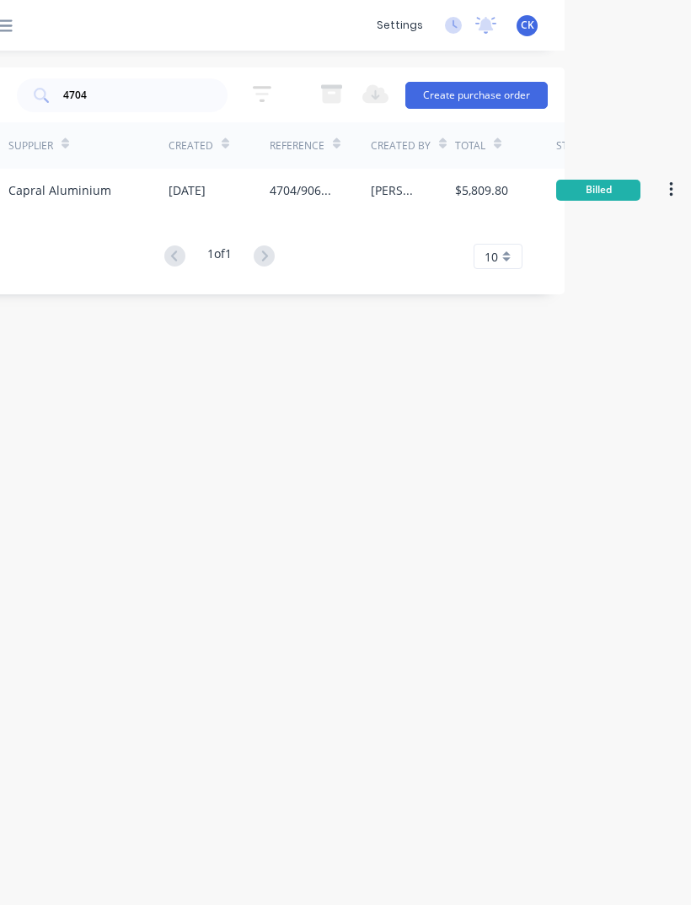
scroll to position [0, 126]
click at [109, 195] on div "Capral Aluminium" at bounding box center [88, 190] width 160 height 42
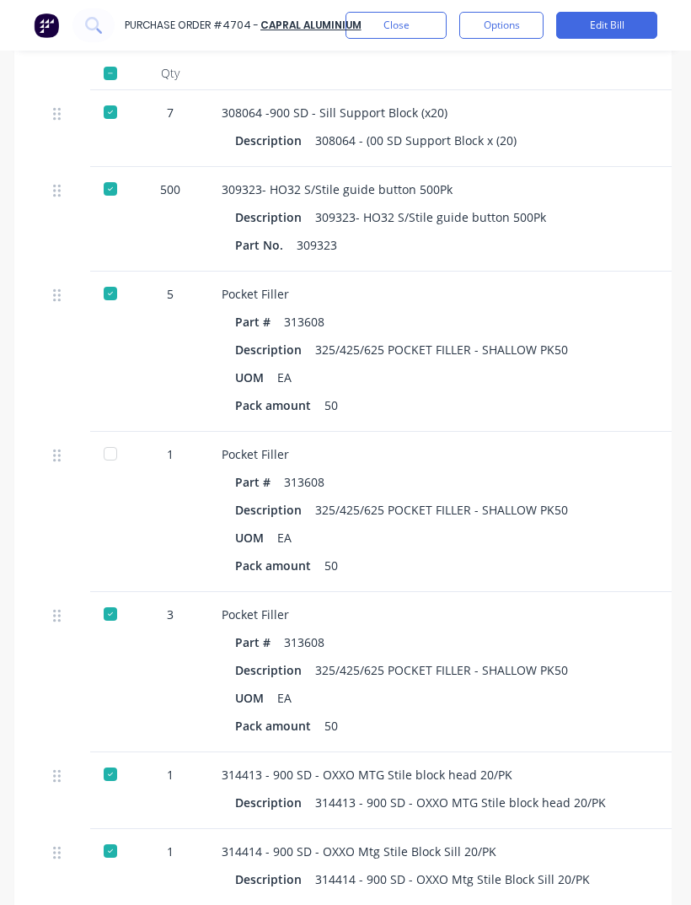
scroll to position [535, 3]
